Goal: Task Accomplishment & Management: Complete application form

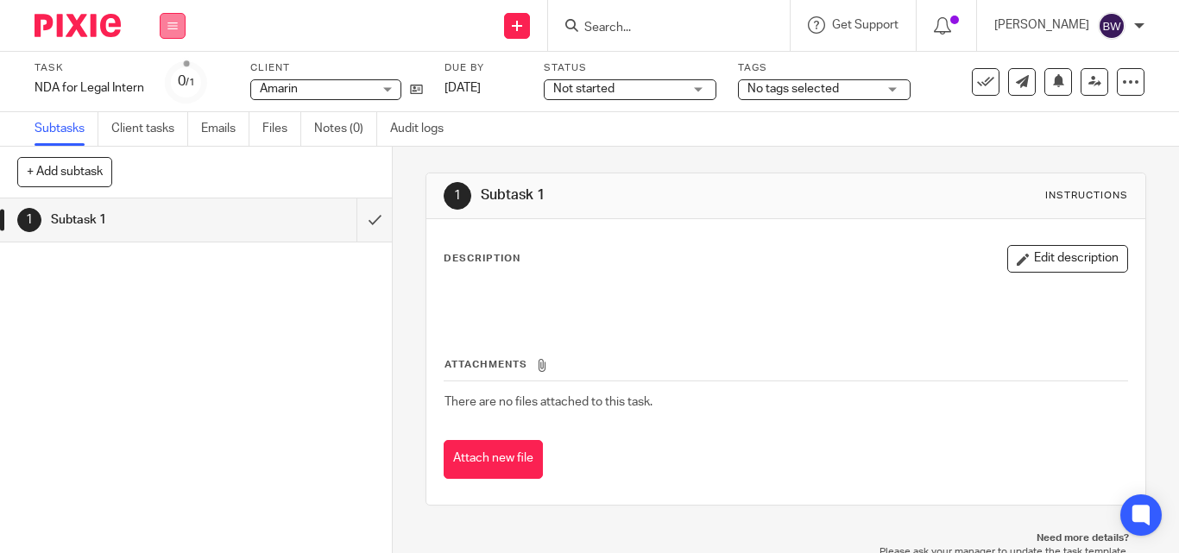
click at [181, 37] on button at bounding box center [173, 26] width 26 height 26
click at [163, 155] on link "Team" at bounding box center [163, 156] width 28 height 12
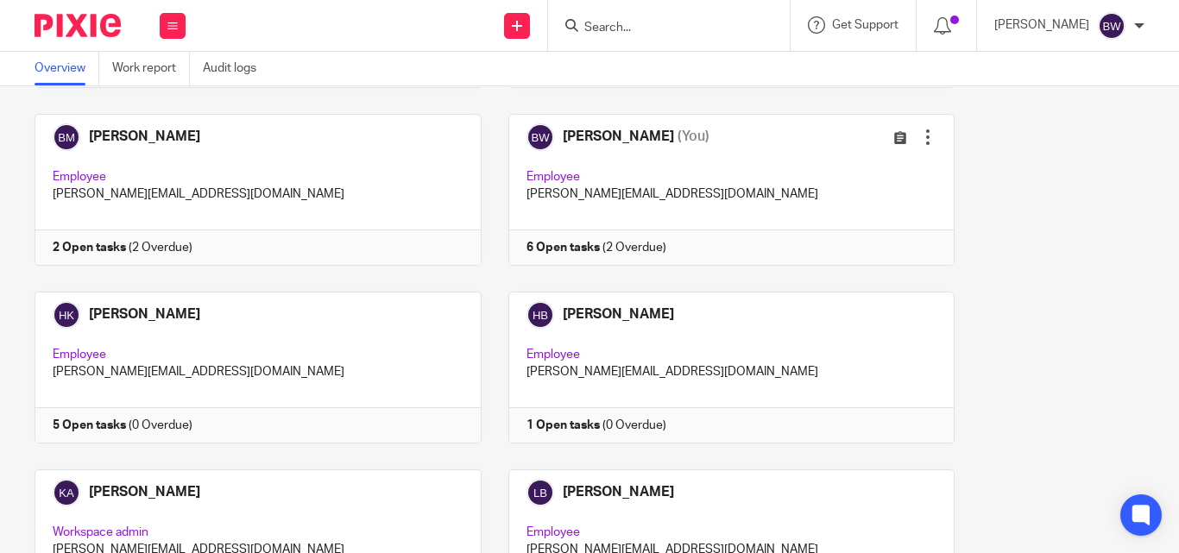
scroll to position [458, 0]
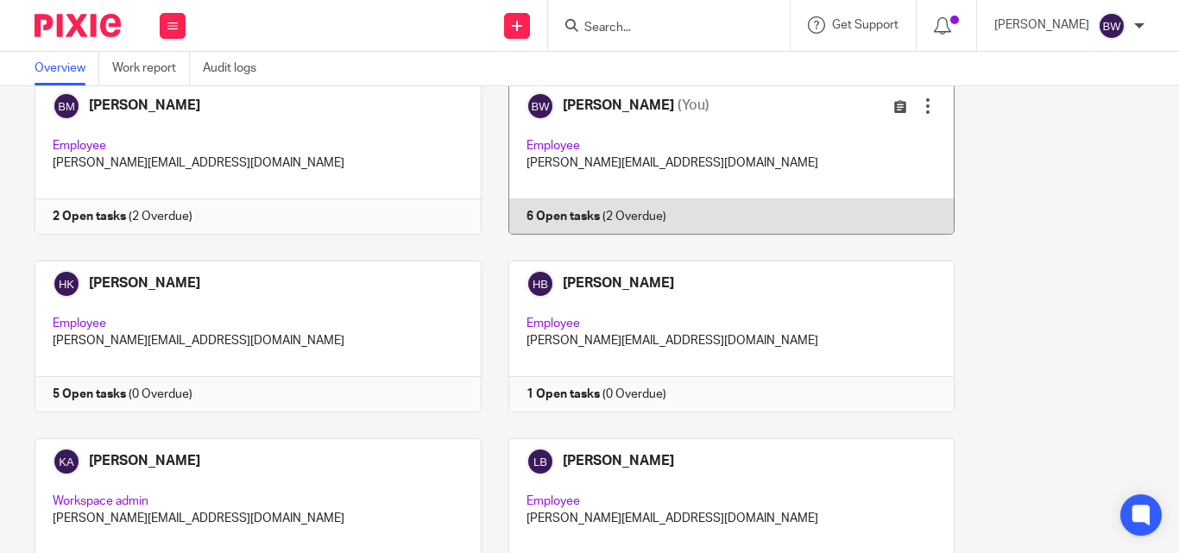
click at [687, 128] on link at bounding box center [719, 159] width 474 height 152
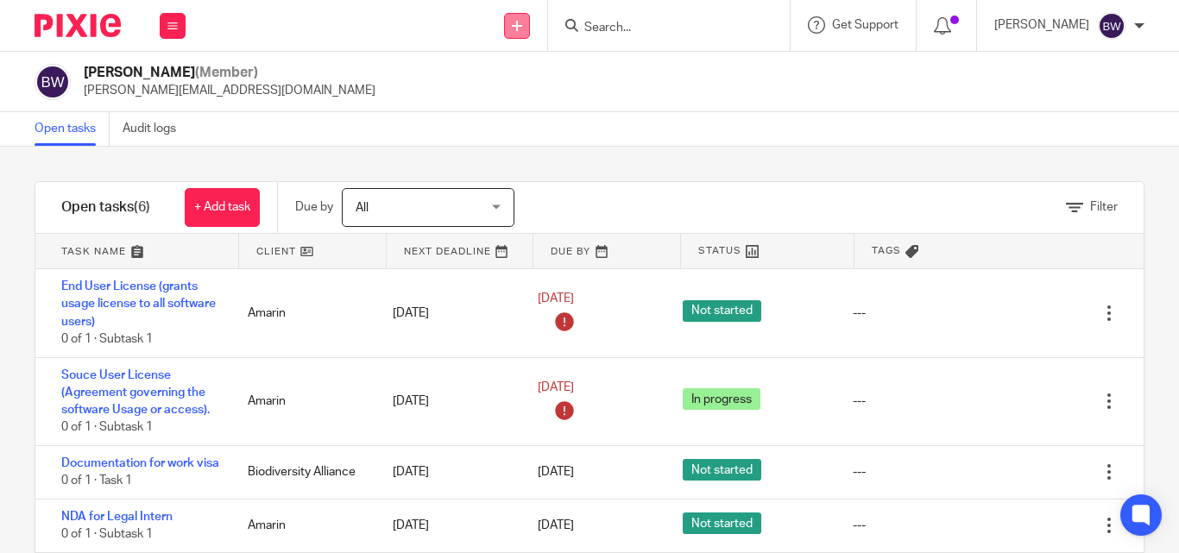
click at [511, 33] on link at bounding box center [517, 26] width 26 height 26
click at [510, 100] on link "Create task" at bounding box center [519, 105] width 121 height 25
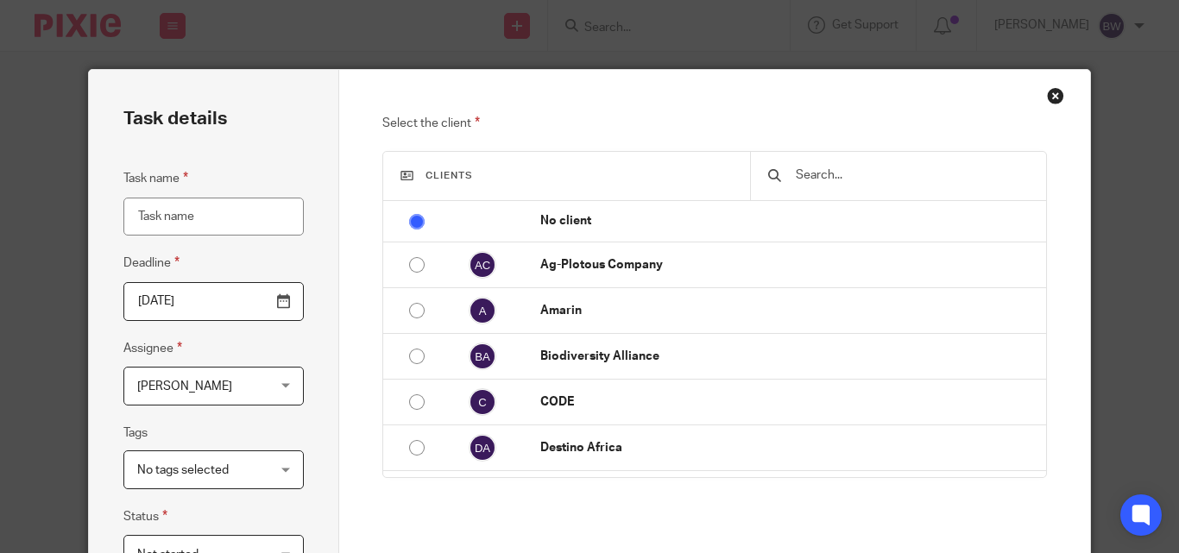
click at [216, 224] on input "Task name" at bounding box center [213, 217] width 180 height 39
type input "Resolution for change of directors"
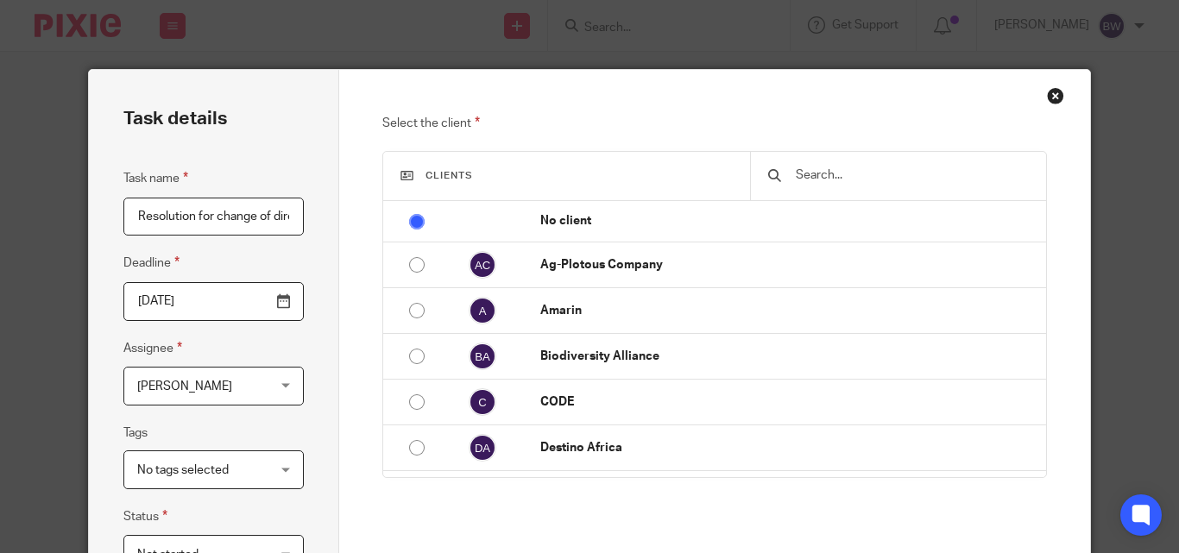
click at [794, 174] on input "text" at bounding box center [911, 175] width 234 height 19
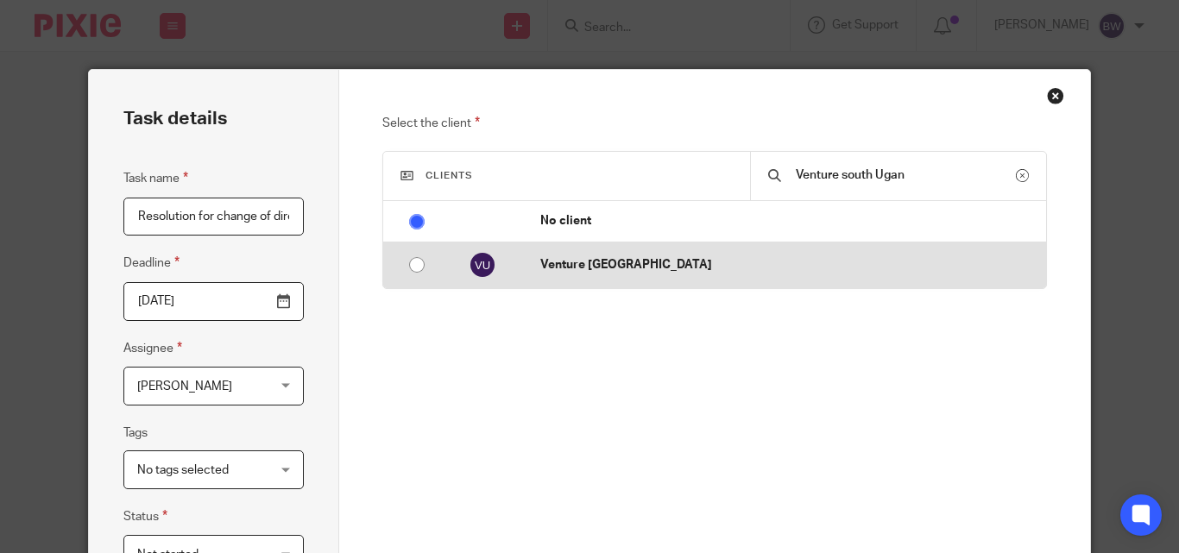
type input "Venture south Ugan"
click at [637, 278] on td "Venture [GEOGRAPHIC_DATA]" at bounding box center [784, 266] width 523 height 46
radio input "false"
radio input "true"
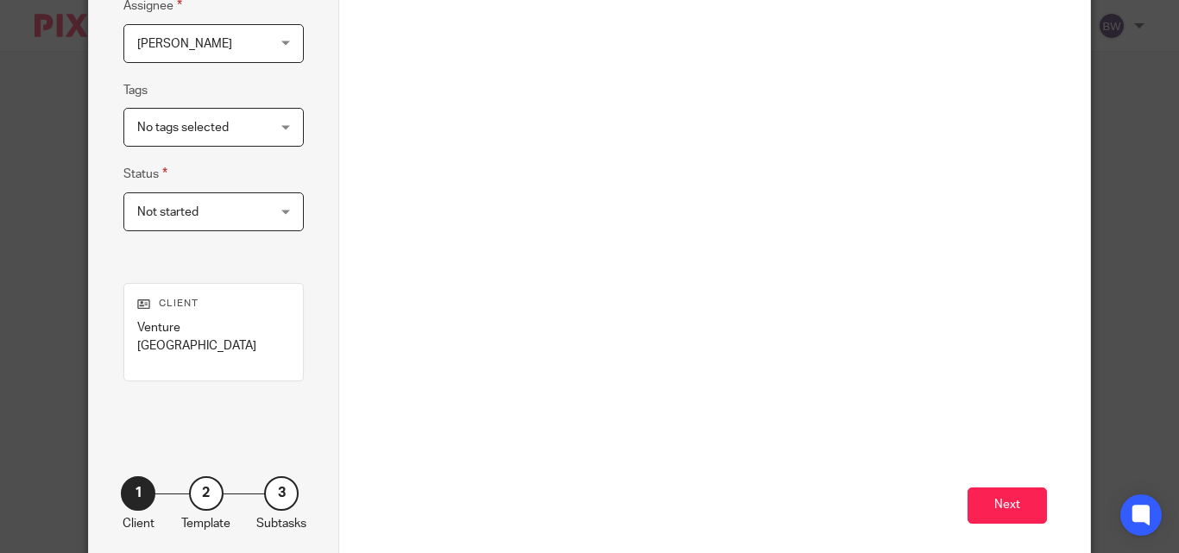
scroll to position [368, 0]
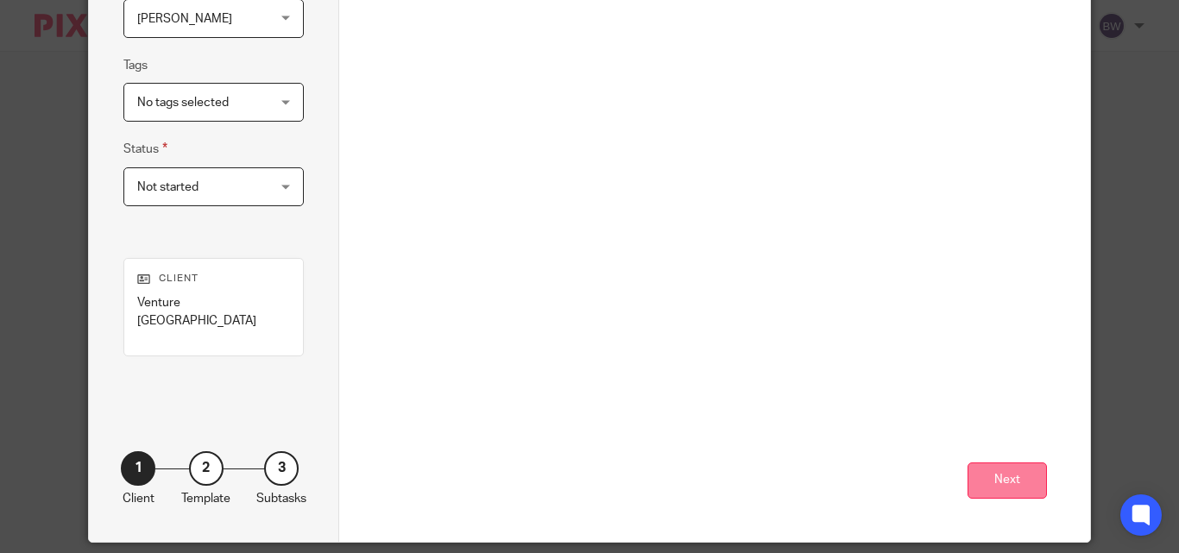
click at [970, 464] on button "Next" at bounding box center [1007, 481] width 79 height 37
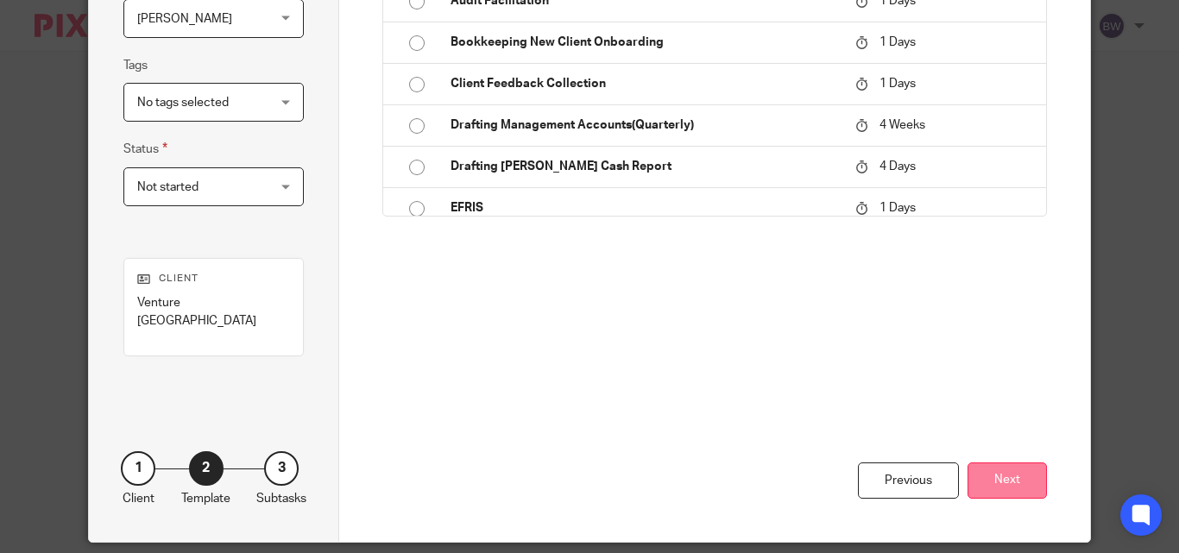
click at [996, 466] on button "Next" at bounding box center [1007, 481] width 79 height 37
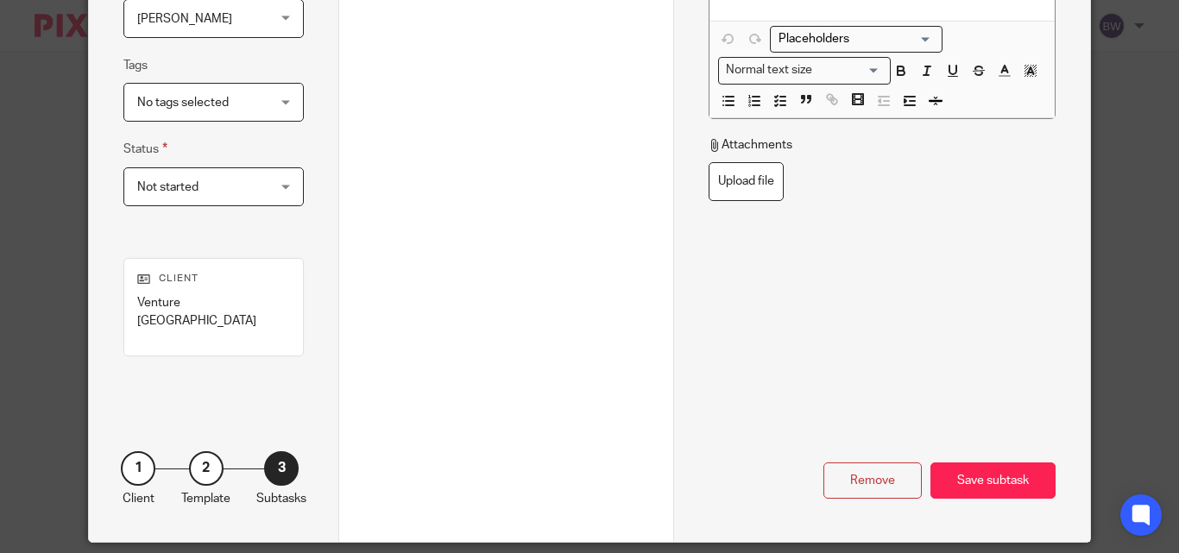
click at [275, 182] on div "Not started Not started" at bounding box center [213, 186] width 180 height 39
click at [285, 95] on div "No tags selected" at bounding box center [213, 102] width 180 height 39
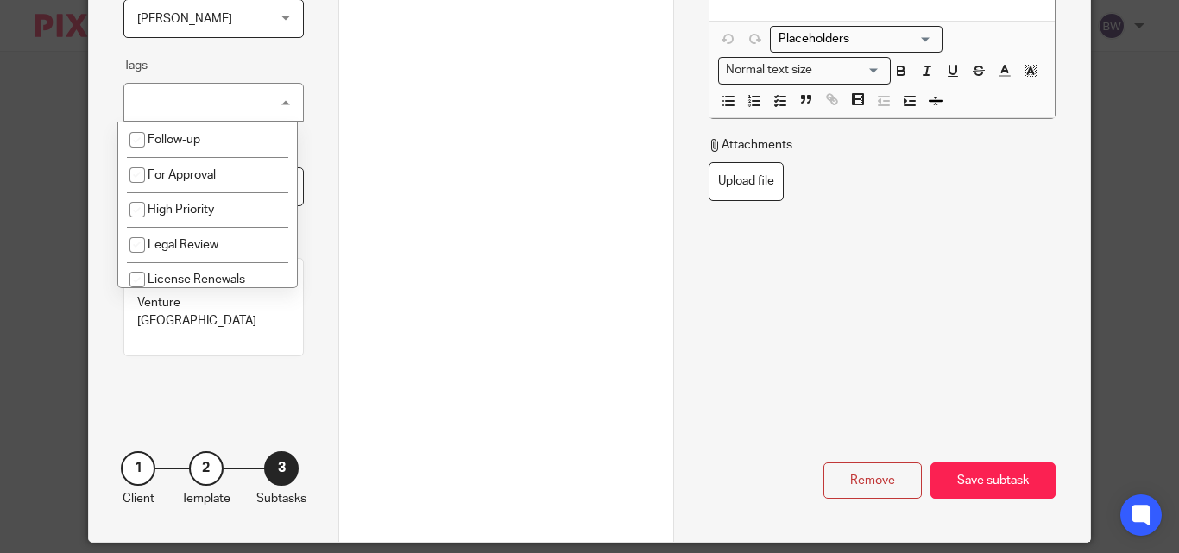
scroll to position [0, 0]
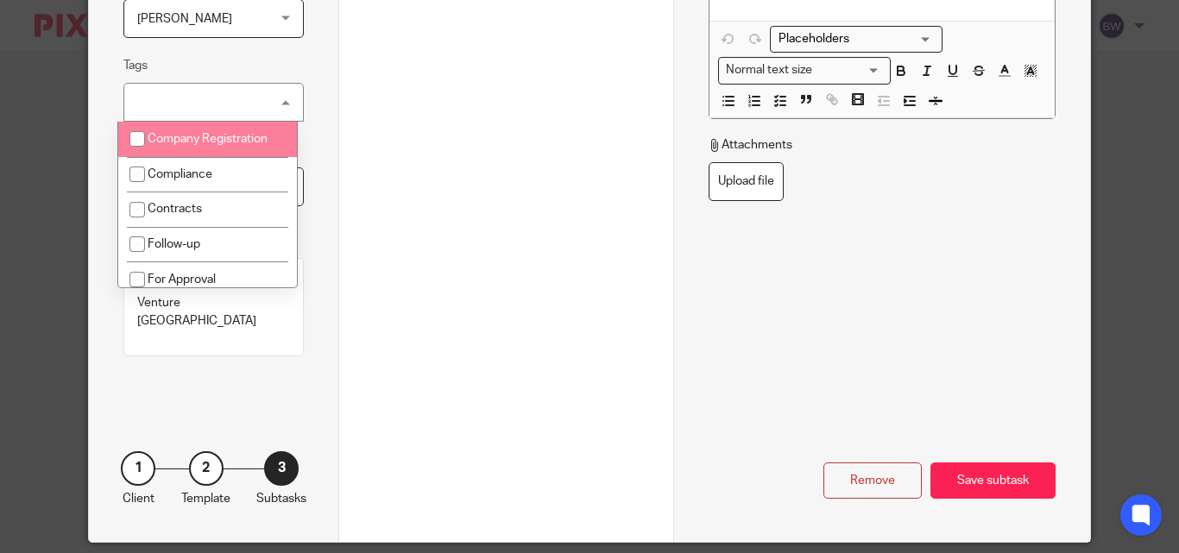
click at [259, 128] on li "Company Registration" at bounding box center [207, 139] width 179 height 35
checkbox input "true"
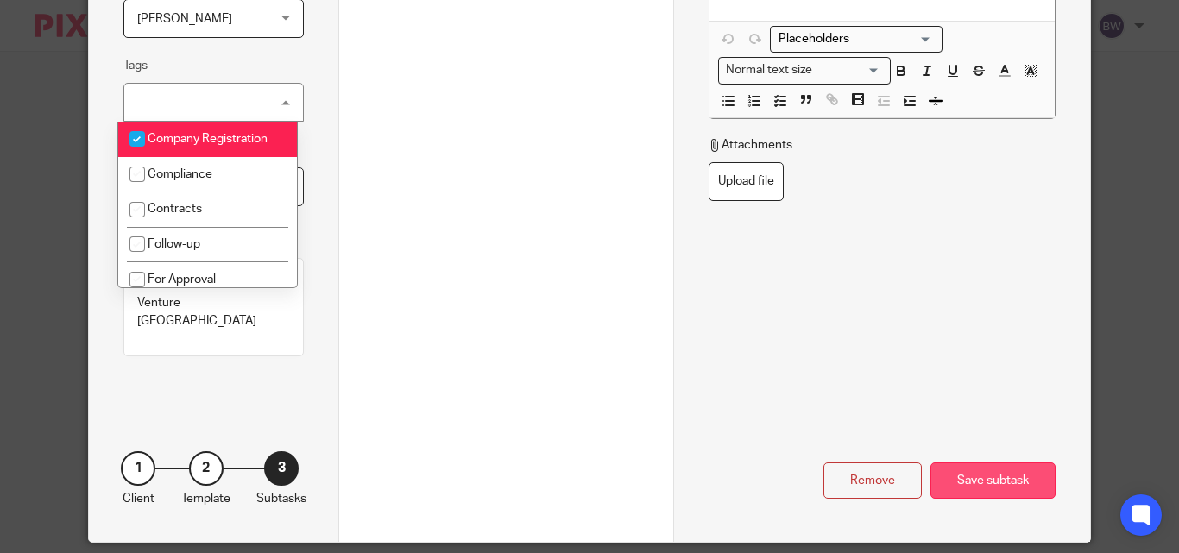
click at [931, 463] on div "Save subtask" at bounding box center [993, 481] width 125 height 37
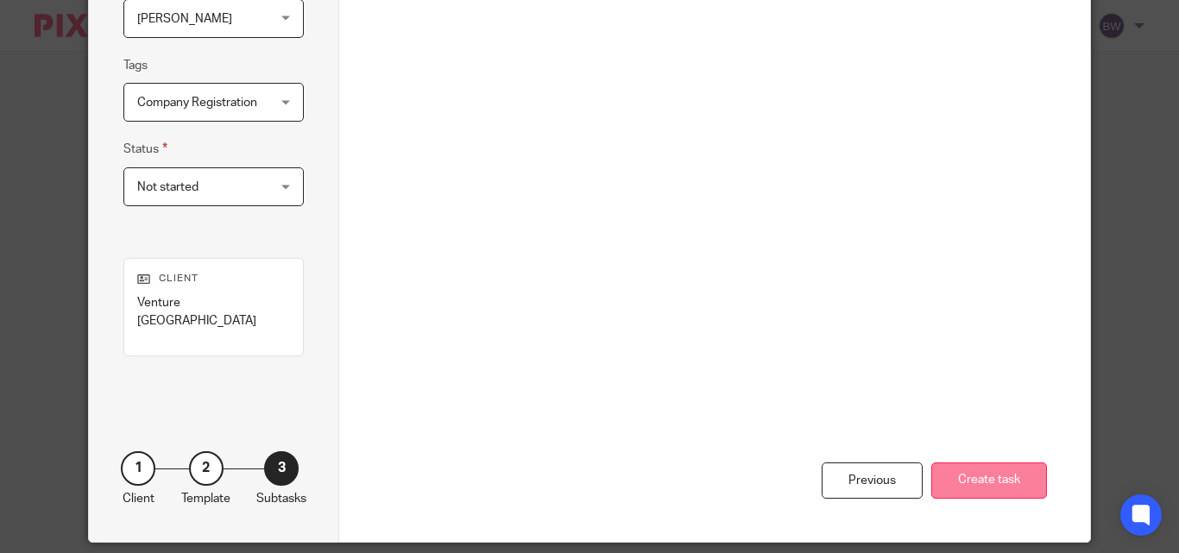
drag, startPoint x: 971, startPoint y: 463, endPoint x: 963, endPoint y: 459, distance: 9.3
click at [966, 463] on button "Create task" at bounding box center [989, 481] width 116 height 37
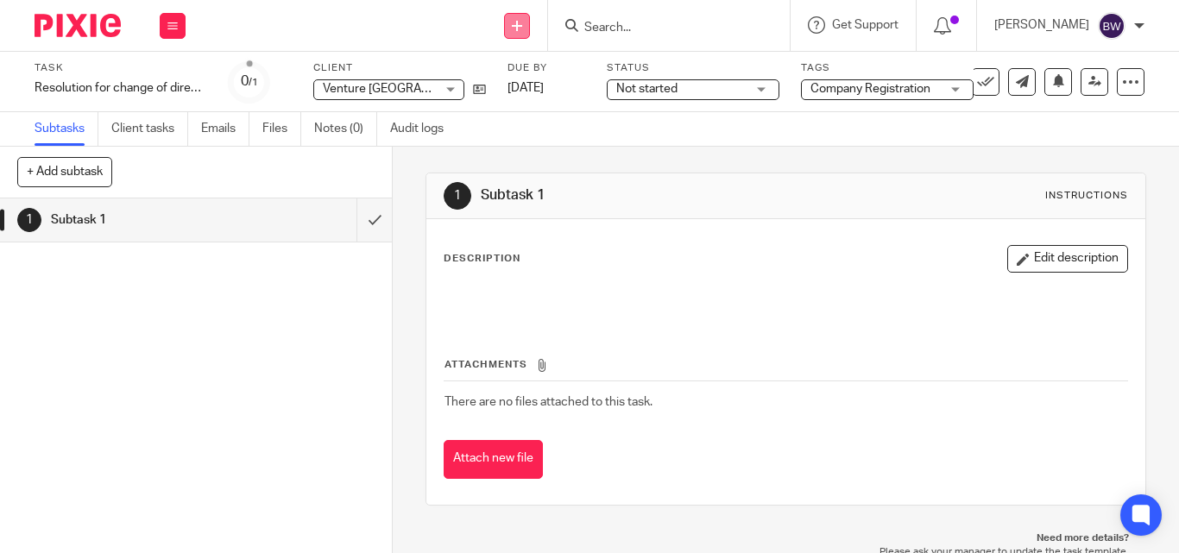
click at [518, 32] on link at bounding box center [517, 26] width 26 height 26
click at [505, 108] on link "Create task" at bounding box center [519, 105] width 121 height 25
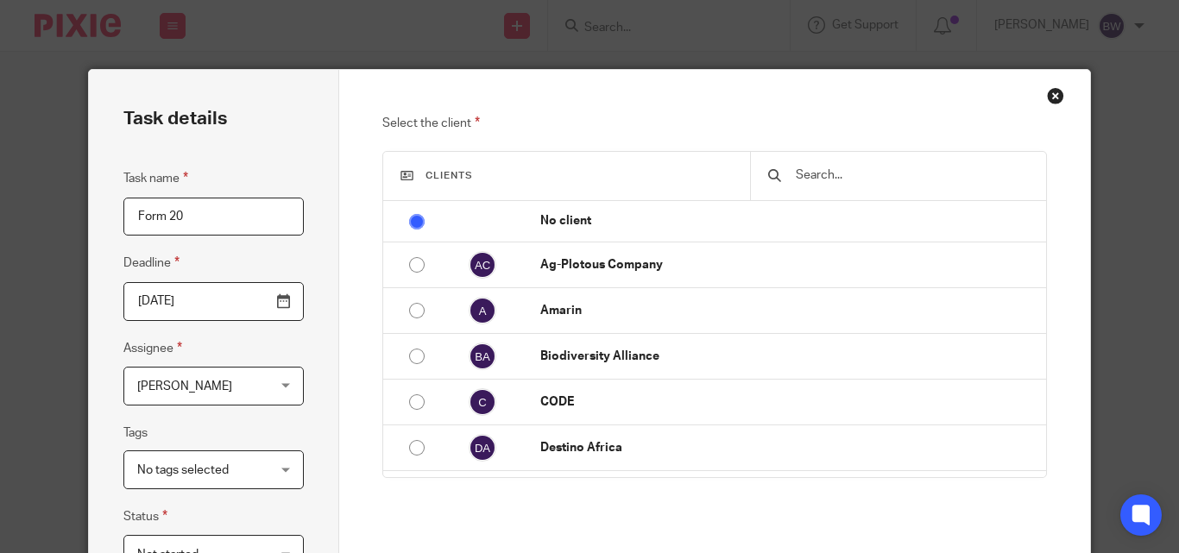
type input "Form 20"
click at [826, 164] on div at bounding box center [897, 176] width 295 height 48
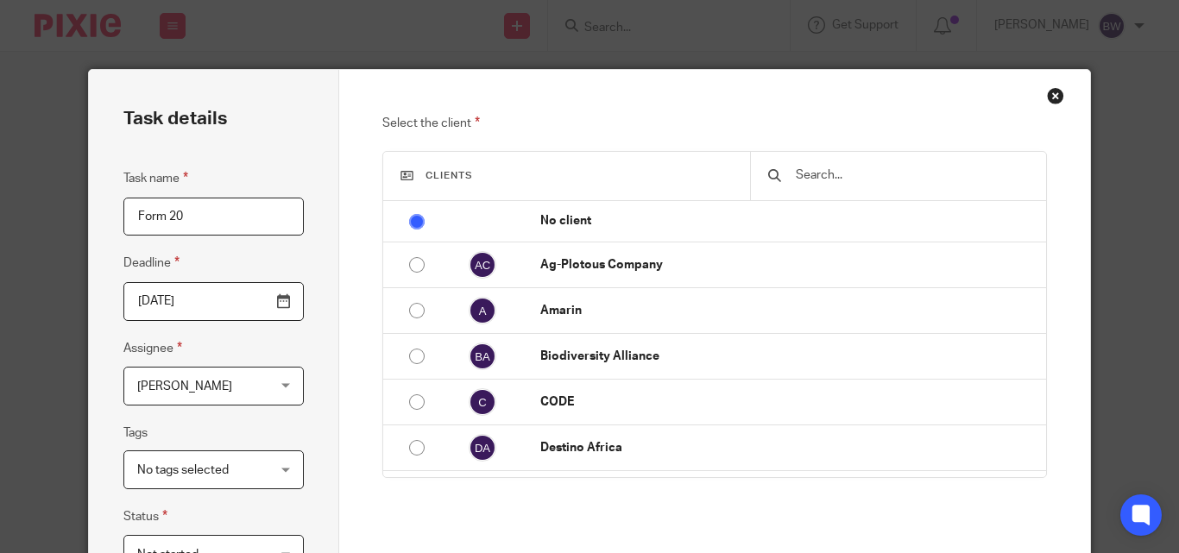
click at [873, 179] on input "text" at bounding box center [911, 175] width 234 height 19
type input "C"
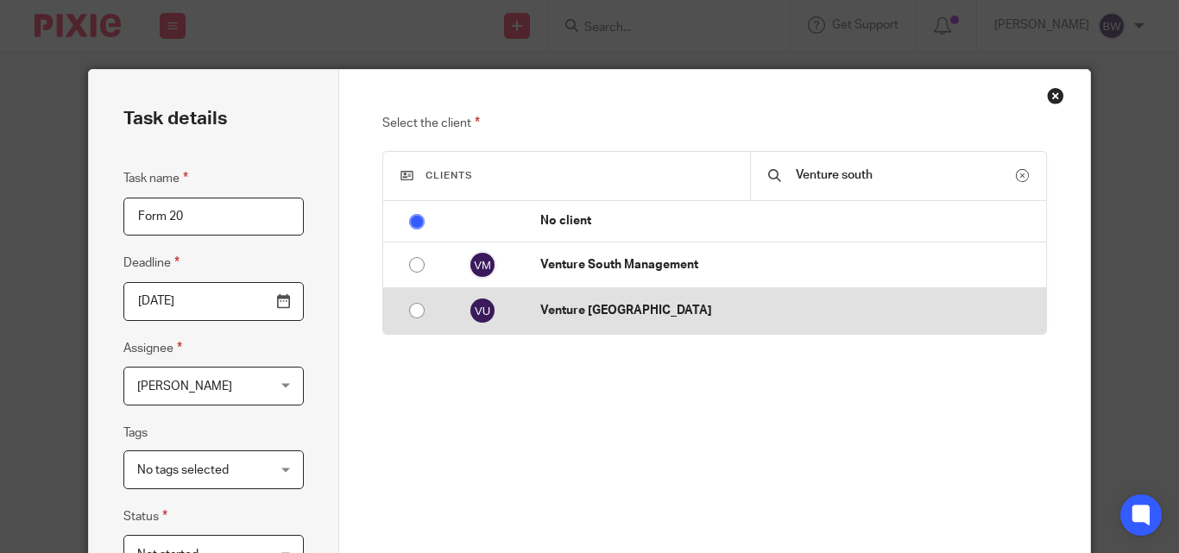
type input "Venture south"
click at [779, 316] on p "Venture [GEOGRAPHIC_DATA]" at bounding box center [788, 310] width 497 height 17
radio input "false"
radio input "true"
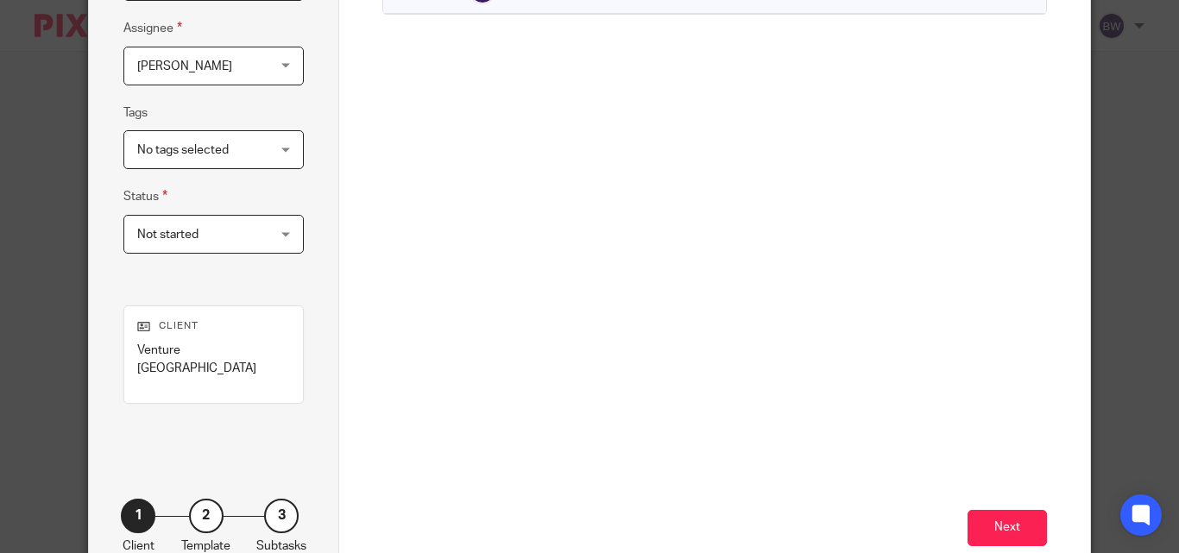
scroll to position [409, 0]
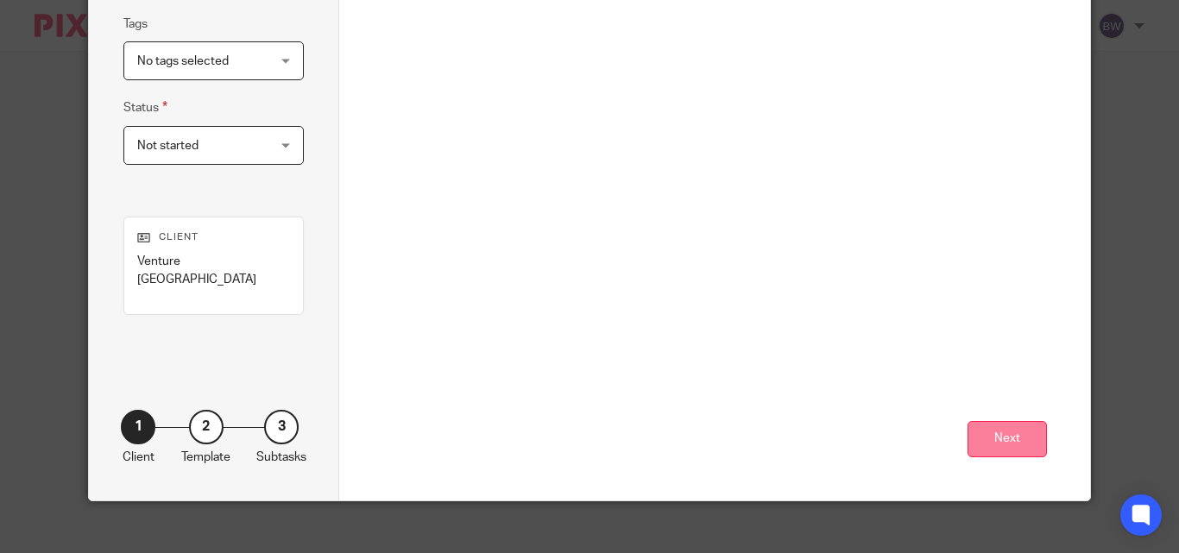
click at [1012, 421] on button "Next" at bounding box center [1007, 439] width 79 height 37
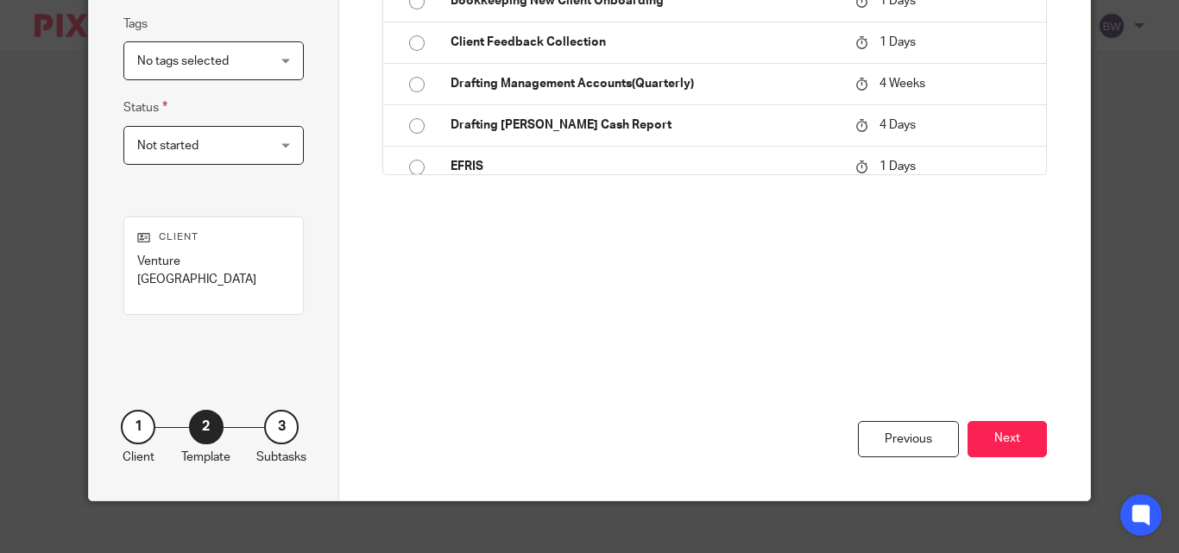
click at [1012, 421] on button "Next" at bounding box center [1007, 439] width 79 height 37
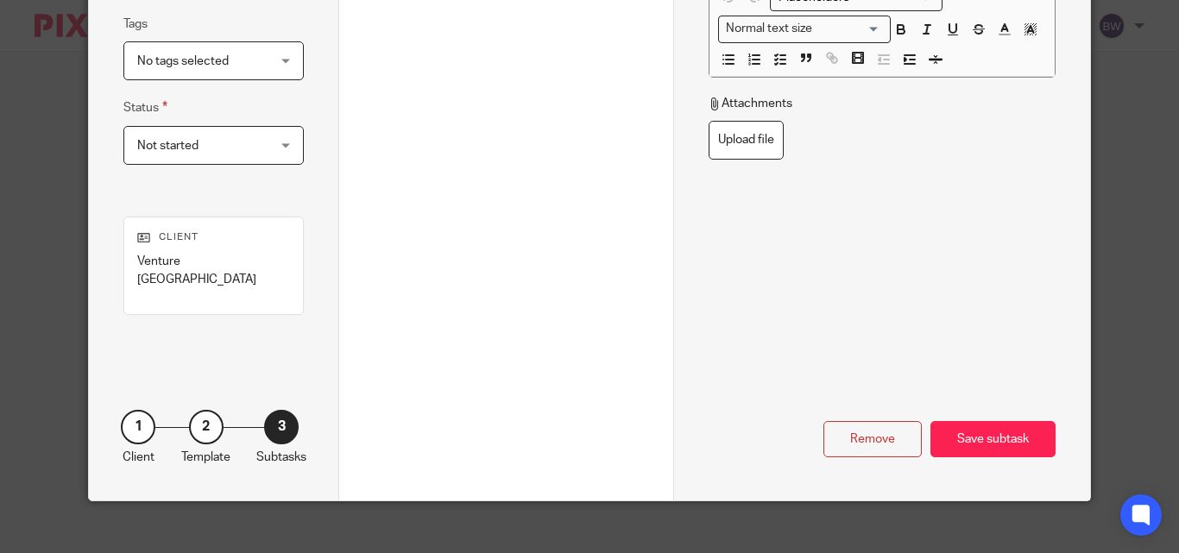
click at [1012, 421] on div "Save subtask" at bounding box center [993, 439] width 125 height 37
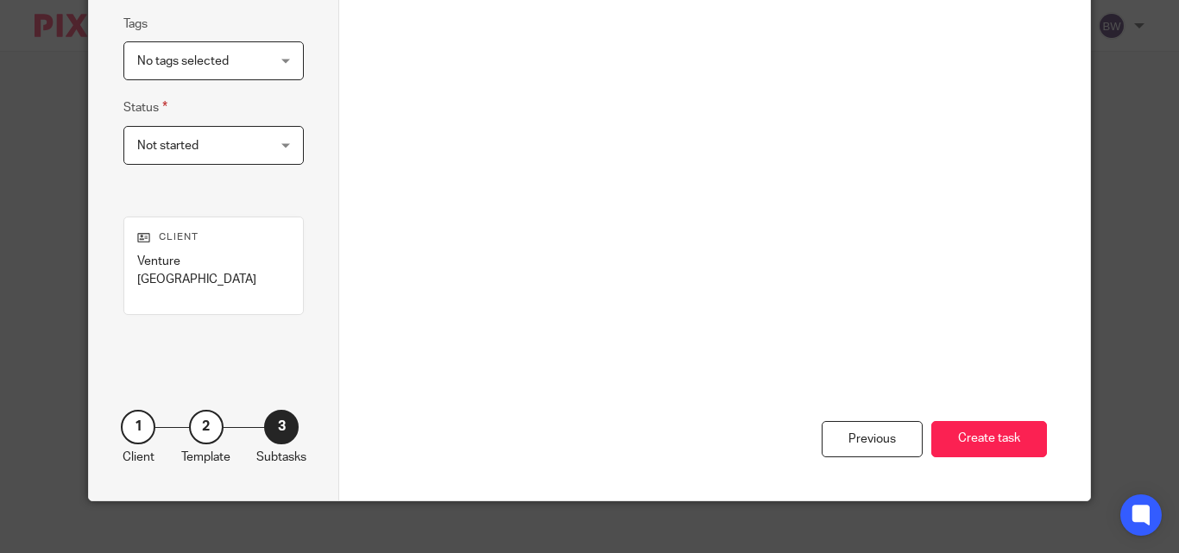
click at [1012, 421] on button "Create task" at bounding box center [989, 439] width 116 height 37
